Goal: Task Accomplishment & Management: Use online tool/utility

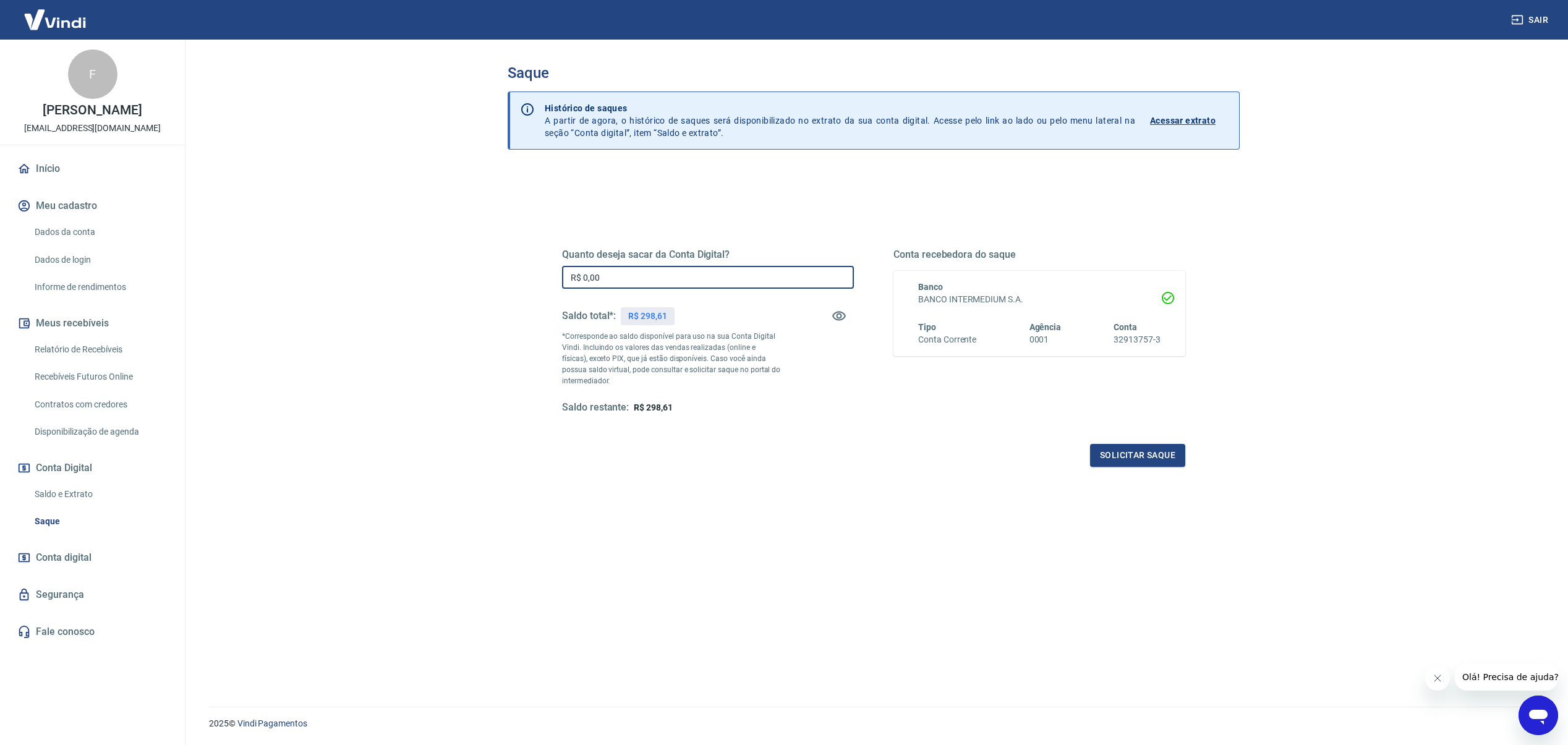
click at [687, 280] on input "R$ 0,00" at bounding box center [708, 277] width 292 height 23
type input "R$ 298,61"
click at [1167, 454] on button "Solicitar saque" at bounding box center [1137, 455] width 95 height 23
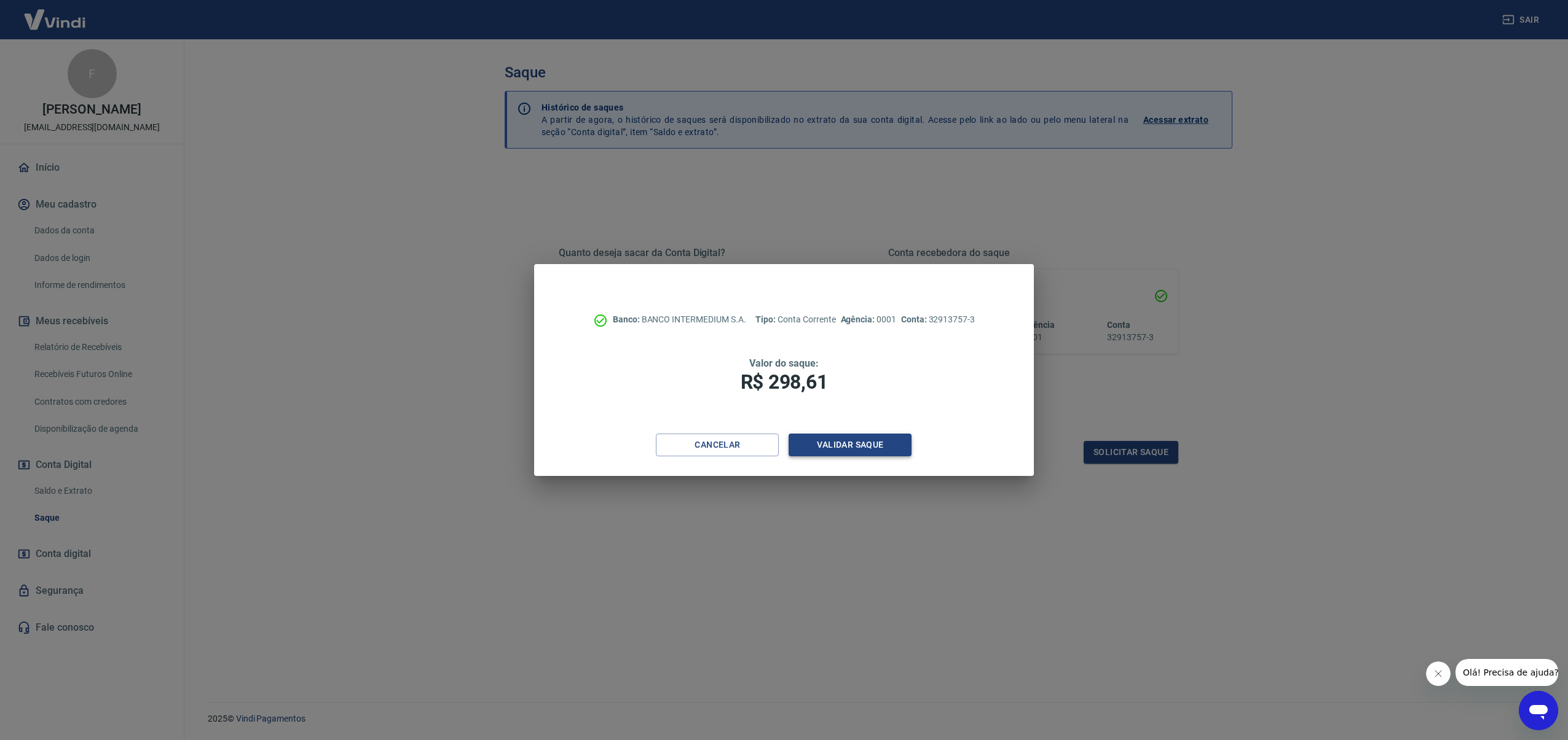
click at [883, 456] on button "Validar saque" at bounding box center [849, 445] width 123 height 23
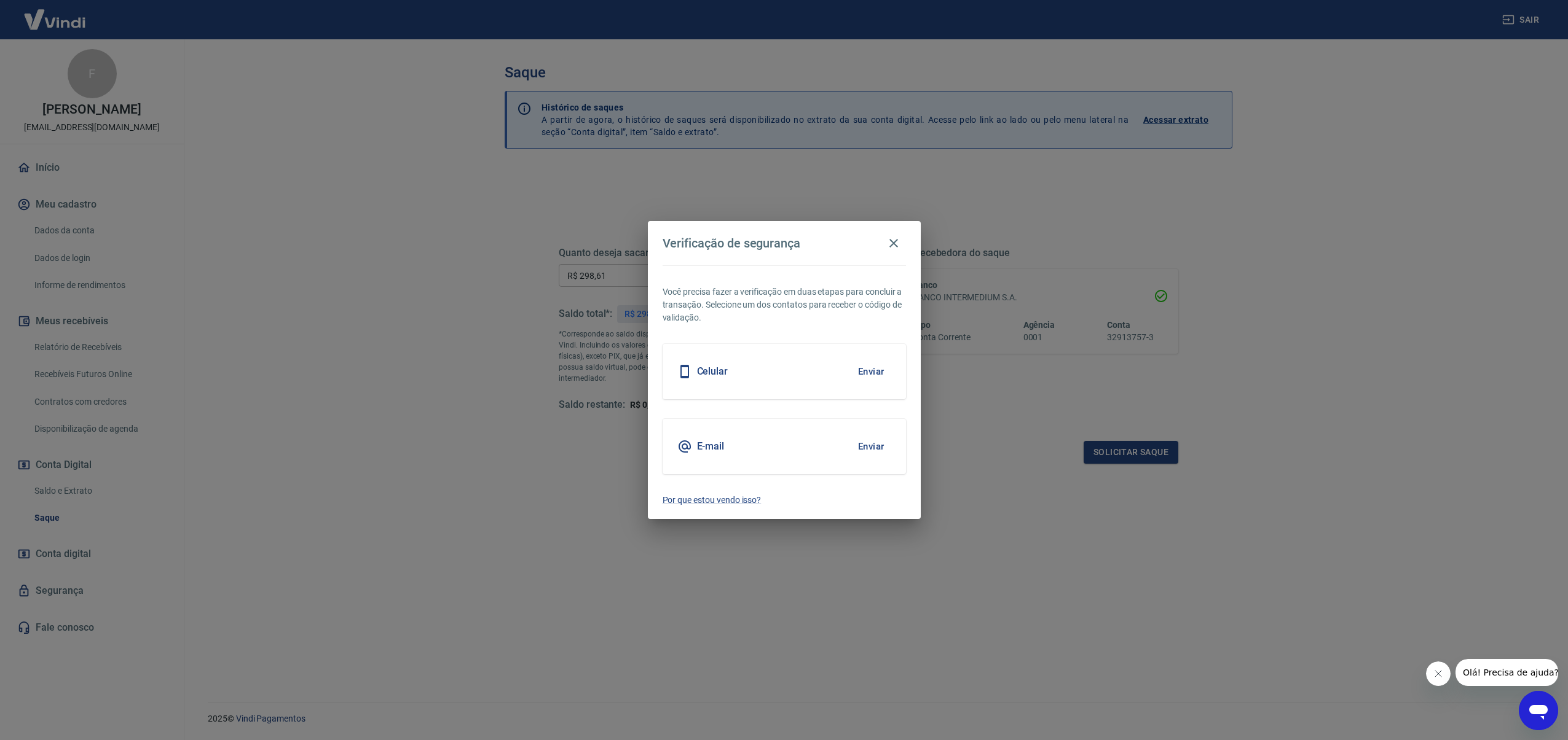
click at [869, 448] on button "Enviar" at bounding box center [871, 446] width 40 height 26
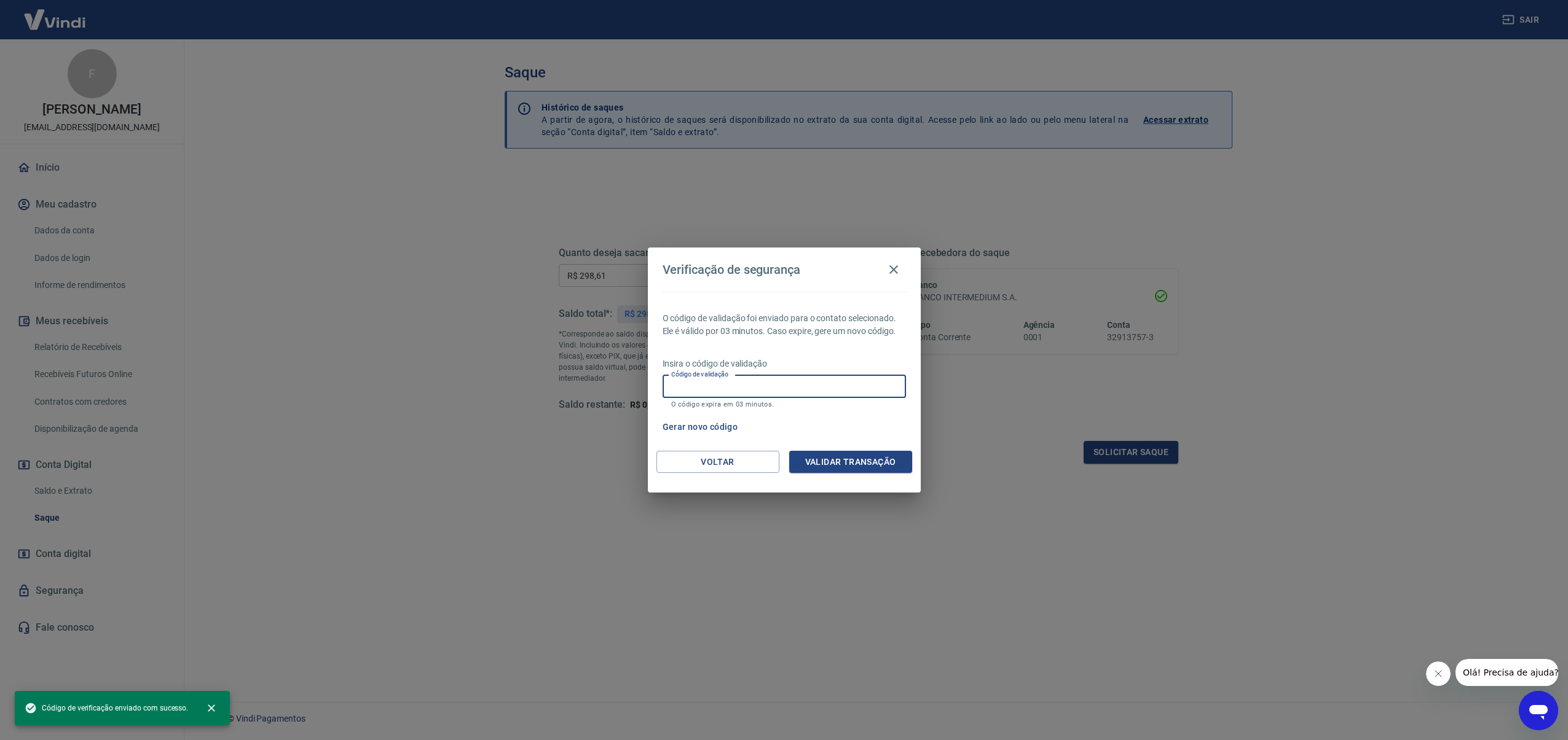
click at [802, 384] on input "Código de validação" at bounding box center [784, 386] width 243 height 23
type input "772153"
click at [860, 466] on button "Validar transação" at bounding box center [850, 461] width 123 height 23
